Goal: Task Accomplishment & Management: Manage account settings

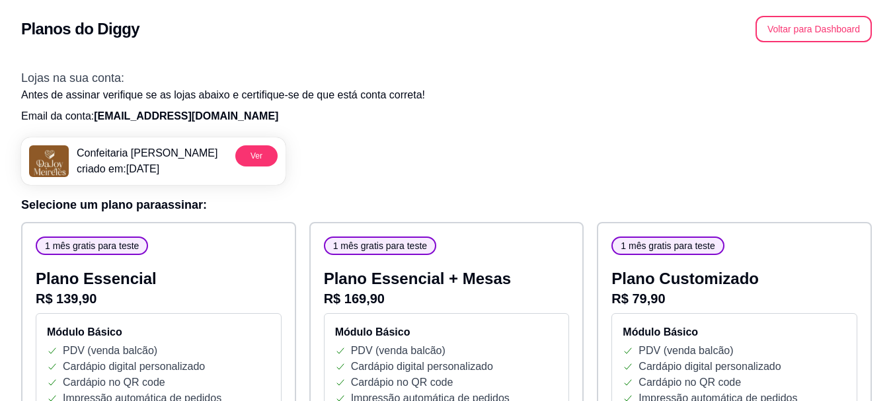
click at [844, 34] on button "Voltar para Dashboard" at bounding box center [814, 29] width 116 height 26
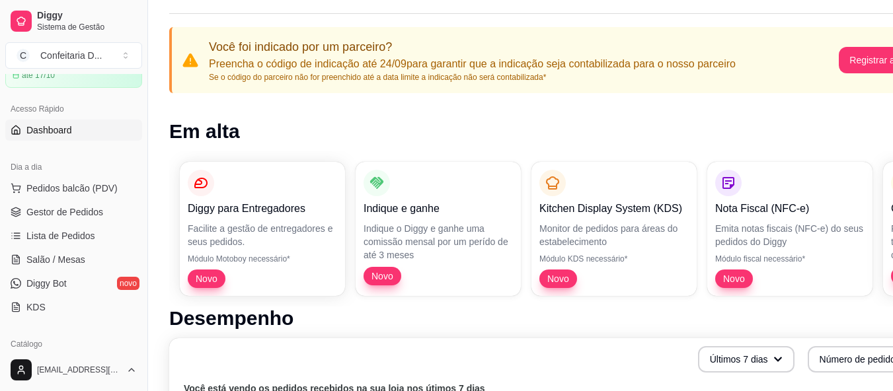
scroll to position [132, 0]
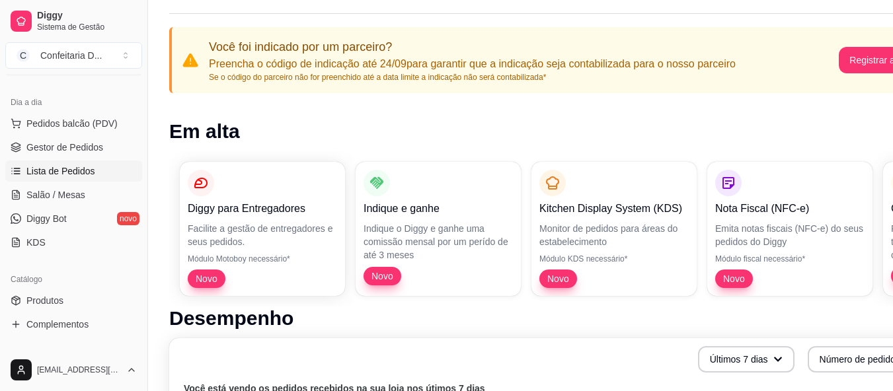
click at [70, 174] on span "Lista de Pedidos" at bounding box center [60, 171] width 69 height 13
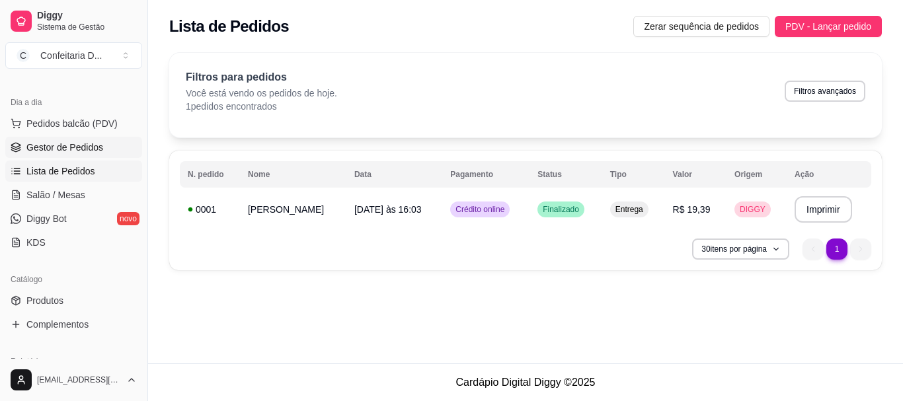
click at [71, 149] on span "Gestor de Pedidos" at bounding box center [64, 147] width 77 height 13
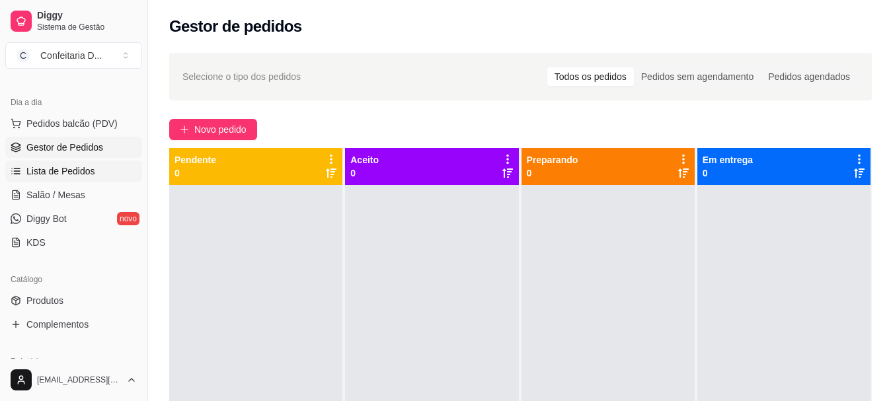
click at [79, 173] on span "Lista de Pedidos" at bounding box center [60, 171] width 69 height 13
